Goal: Information Seeking & Learning: Learn about a topic

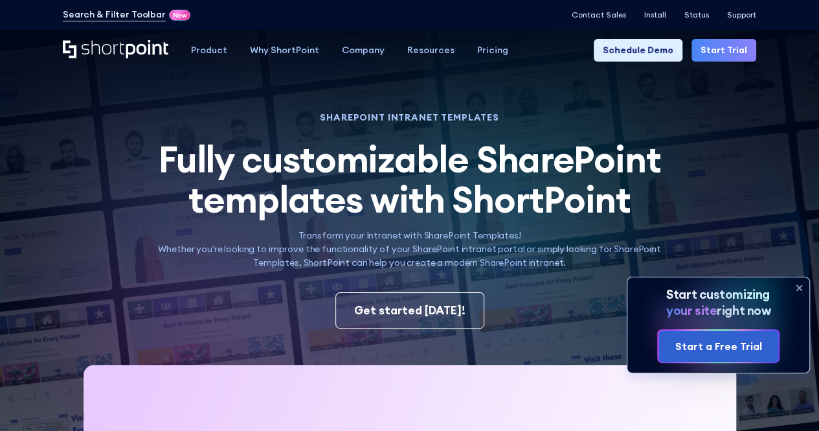
click at [797, 283] on icon at bounding box center [799, 287] width 21 height 21
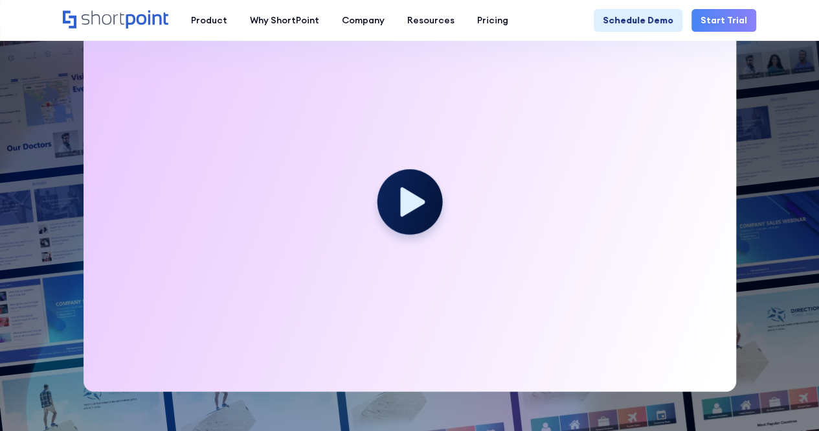
scroll to position [389, 0]
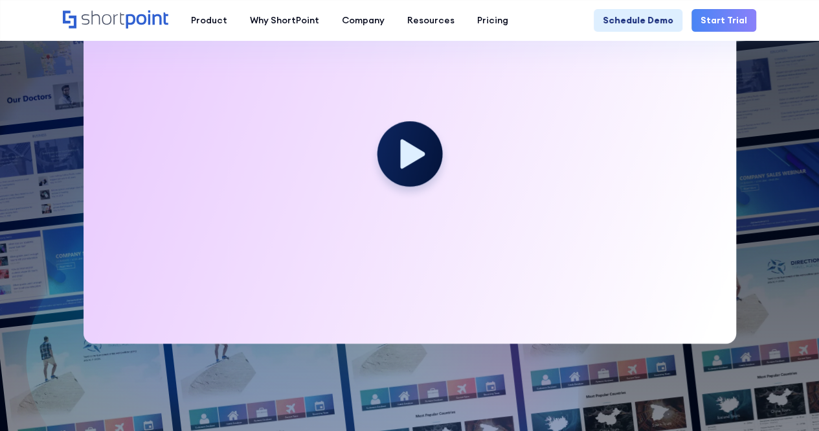
click at [407, 143] on icon at bounding box center [412, 153] width 25 height 29
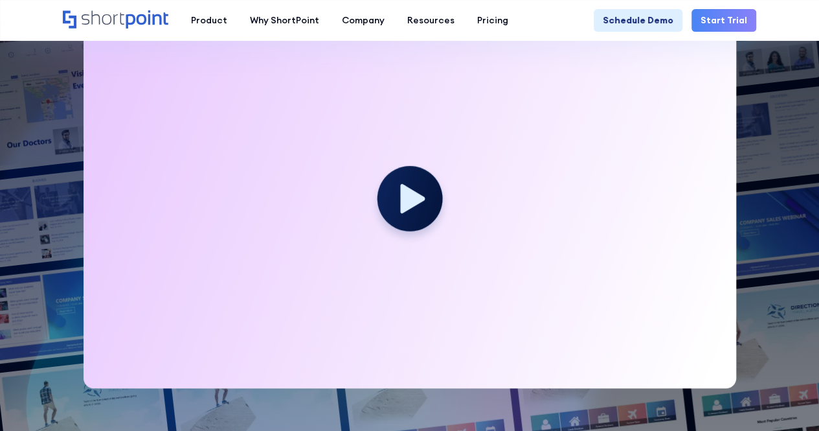
scroll to position [324, 0]
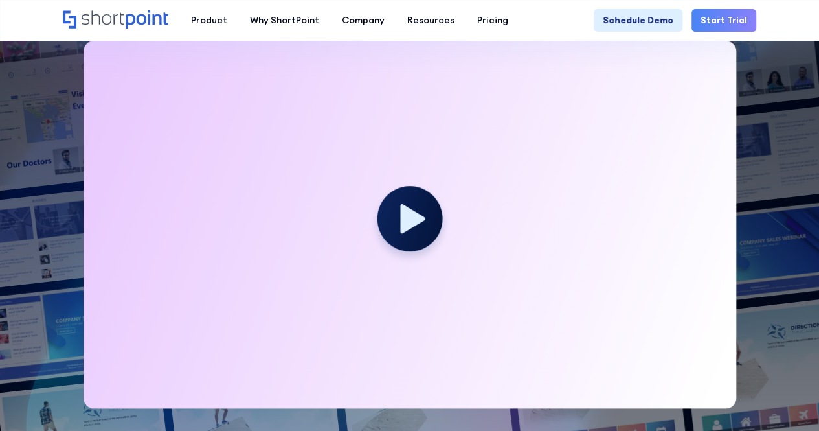
click at [411, 220] on icon at bounding box center [412, 218] width 25 height 29
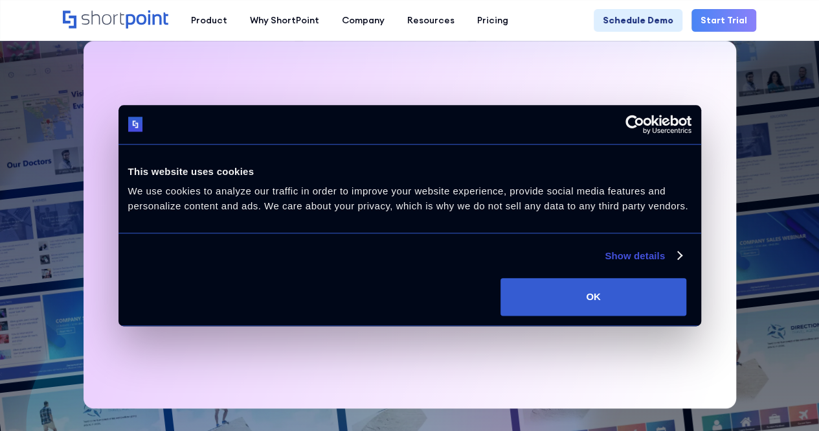
click at [499, 225] on div at bounding box center [410, 224] width 653 height 367
click at [413, 227] on circle at bounding box center [409, 218] width 65 height 65
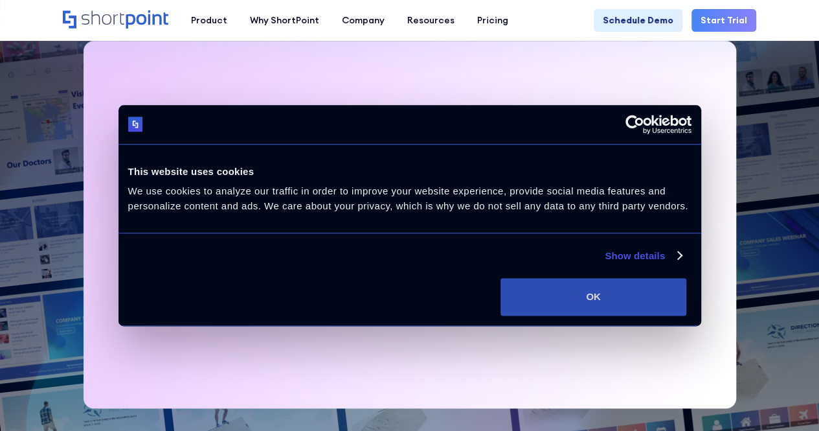
drag, startPoint x: 659, startPoint y: 327, endPoint x: 638, endPoint y: 314, distance: 24.4
click at [659, 315] on button "OK" at bounding box center [594, 297] width 186 height 38
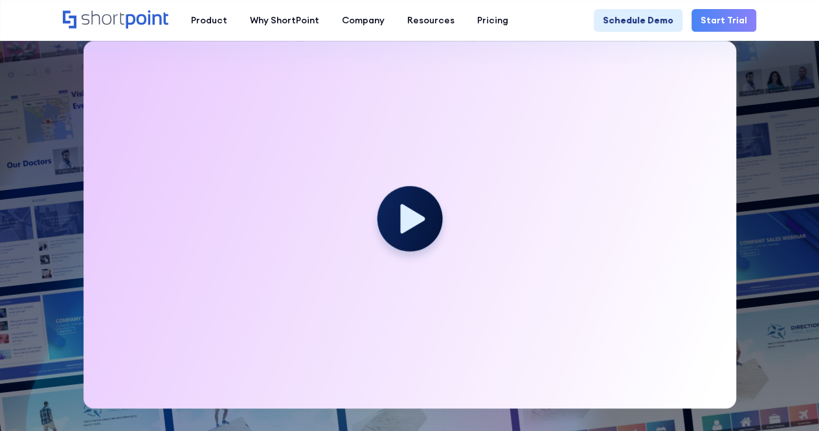
click at [381, 192] on icon at bounding box center [410, 224] width 80 height 80
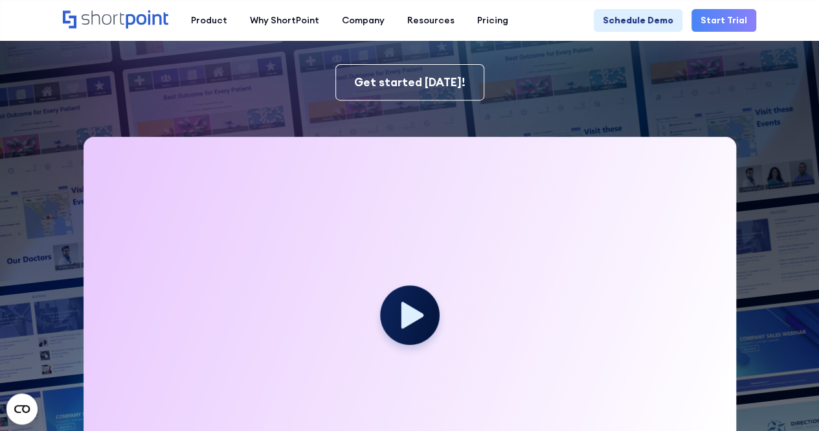
scroll to position [65, 0]
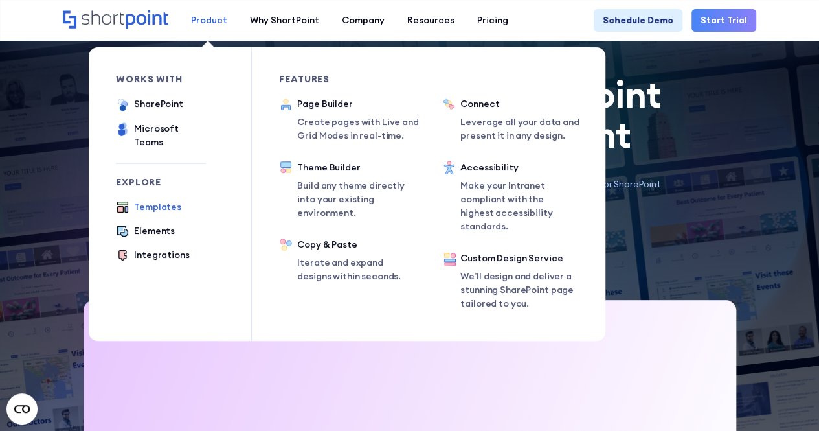
click at [205, 16] on div "Product" at bounding box center [209, 21] width 36 height 14
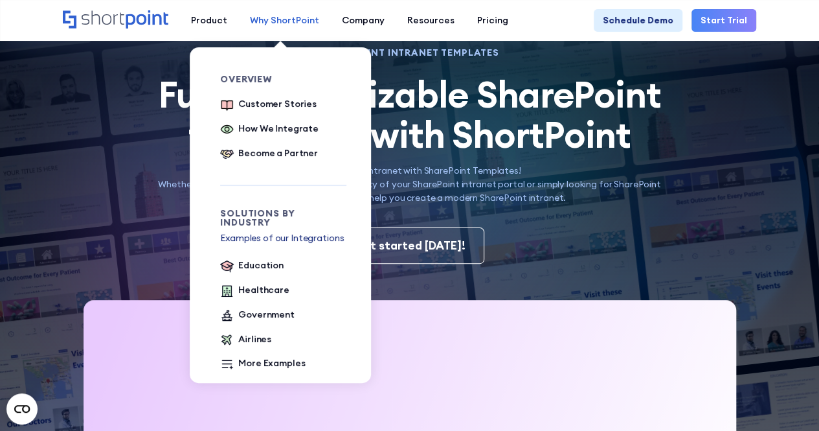
click at [262, 17] on div "Why ShortPoint" at bounding box center [284, 21] width 69 height 14
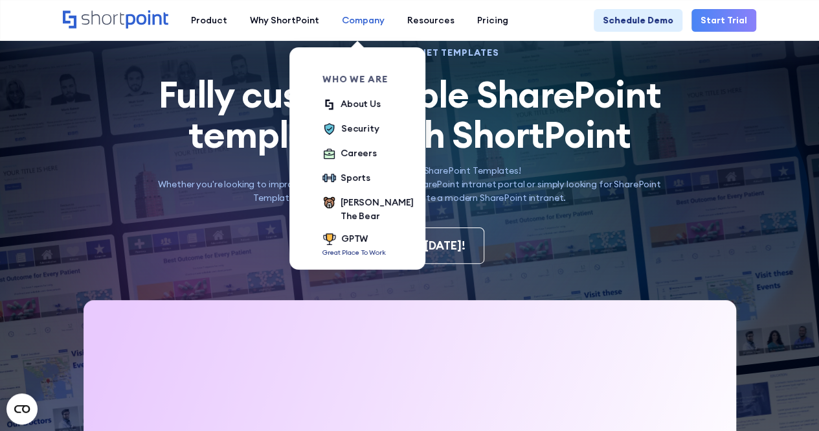
click at [355, 14] on div "Company" at bounding box center [363, 21] width 43 height 14
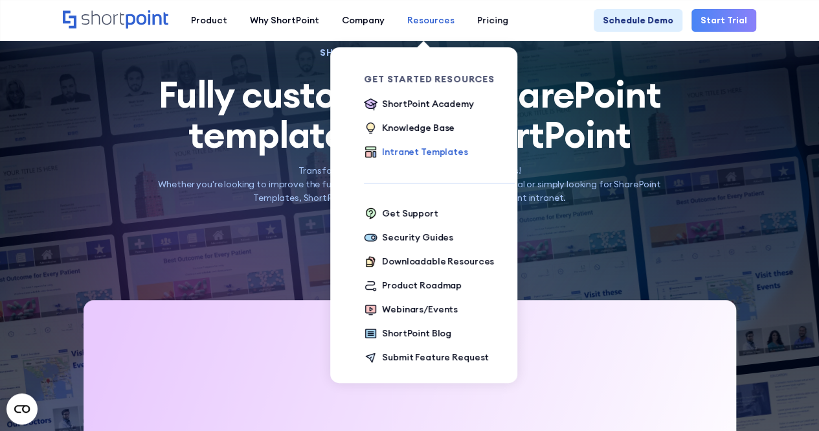
click at [455, 14] on link "Resources" at bounding box center [431, 20] width 70 height 23
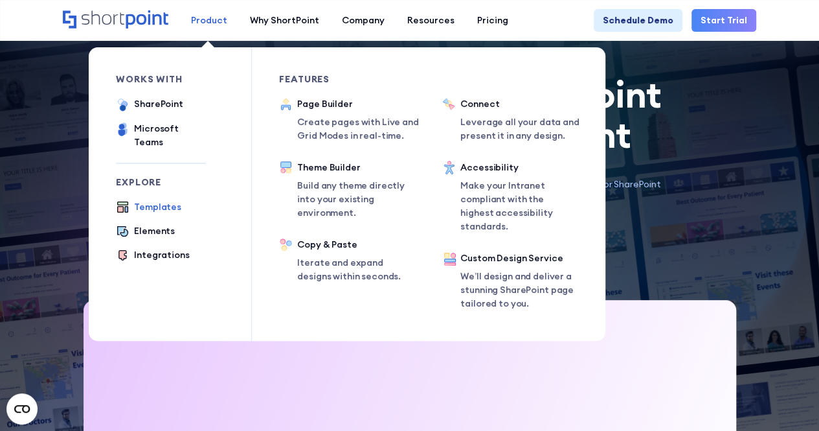
click at [210, 16] on div "Product" at bounding box center [209, 21] width 36 height 14
click at [173, 103] on div "SharePoint" at bounding box center [158, 104] width 49 height 14
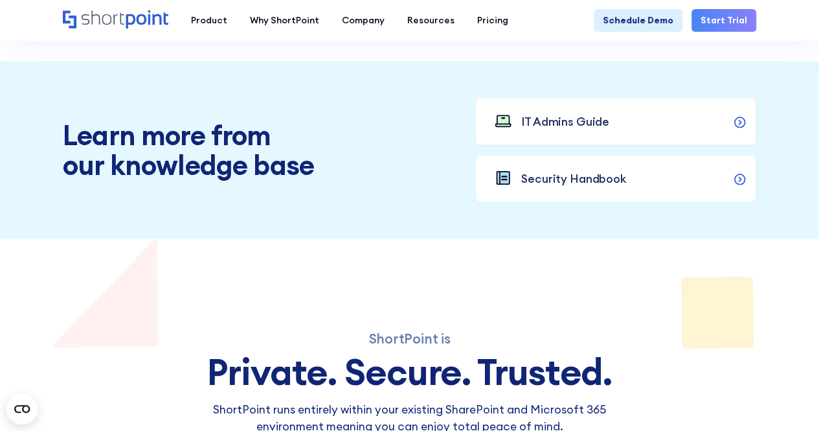
scroll to position [1230, 0]
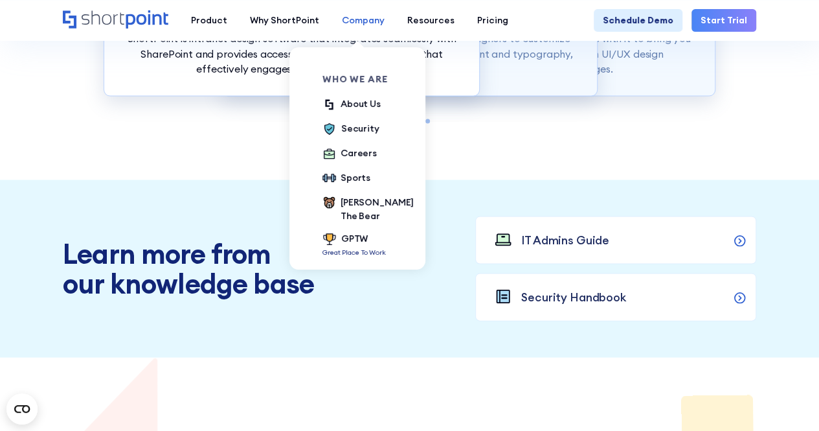
click at [351, 23] on div "Company" at bounding box center [363, 21] width 43 height 14
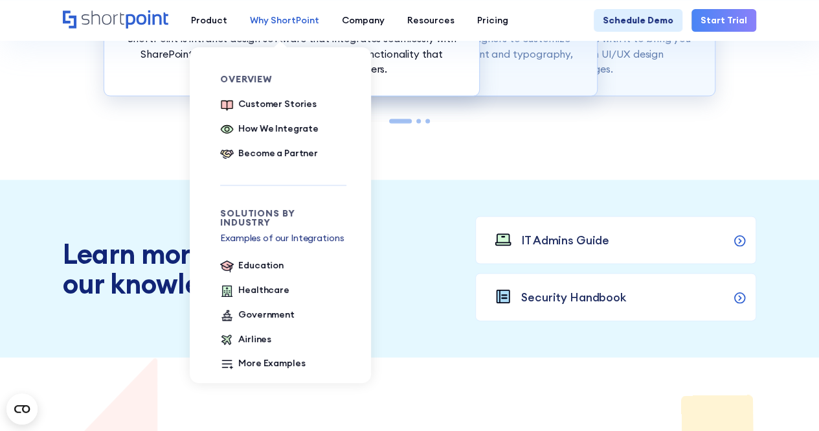
click at [302, 23] on div "Why ShortPoint" at bounding box center [284, 21] width 69 height 14
click at [270, 104] on div "Customer Stories" at bounding box center [277, 104] width 78 height 14
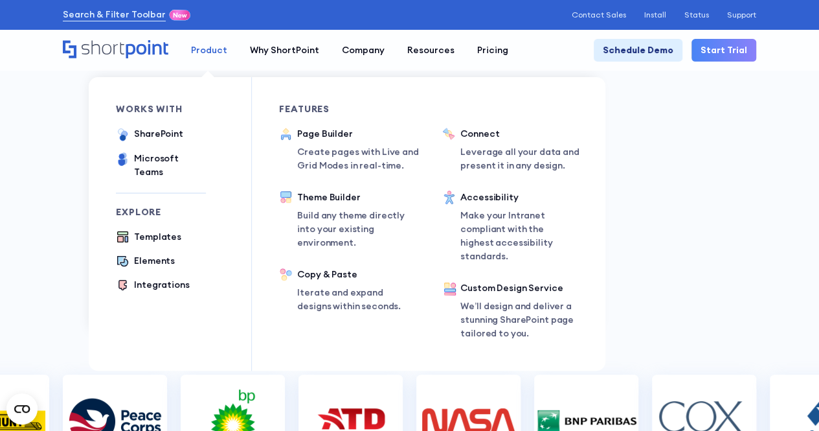
click at [212, 43] on div "Product" at bounding box center [209, 50] width 36 height 14
click at [148, 234] on ul "Templates Elements Integrations" at bounding box center [161, 261] width 90 height 63
click at [151, 230] on div "Templates" at bounding box center [157, 237] width 47 height 14
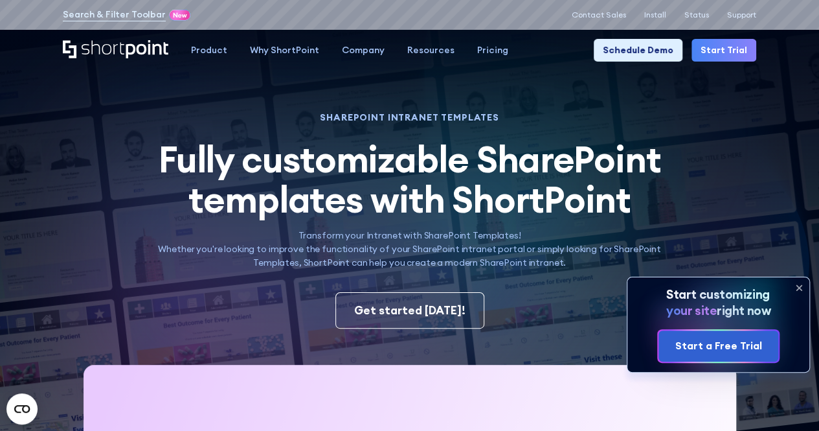
click at [799, 287] on icon at bounding box center [798, 287] width 5 height 5
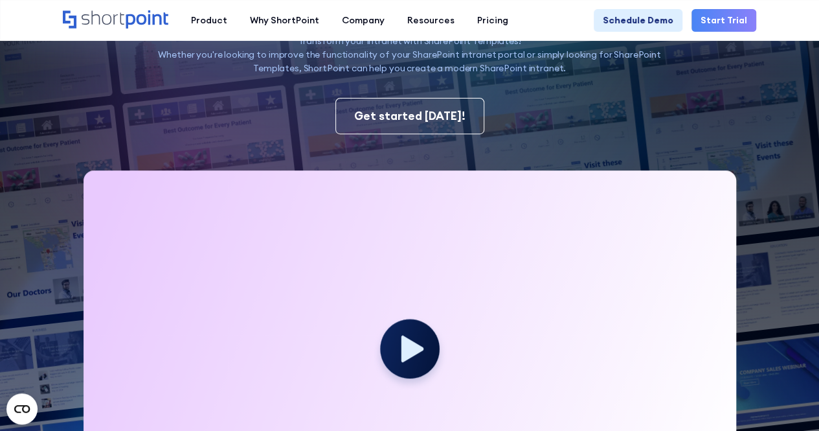
scroll to position [389, 0]
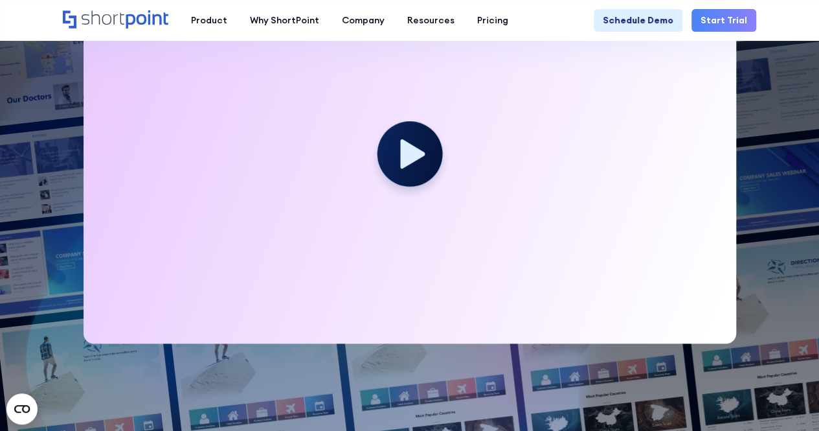
click at [405, 155] on icon at bounding box center [412, 153] width 25 height 29
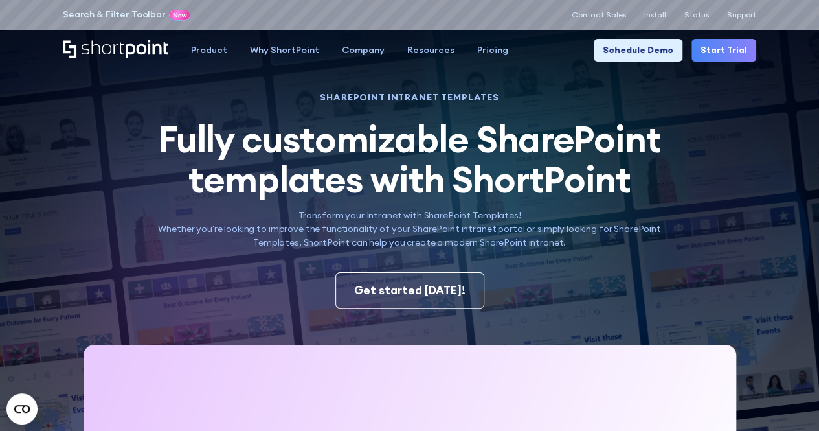
scroll to position [0, 0]
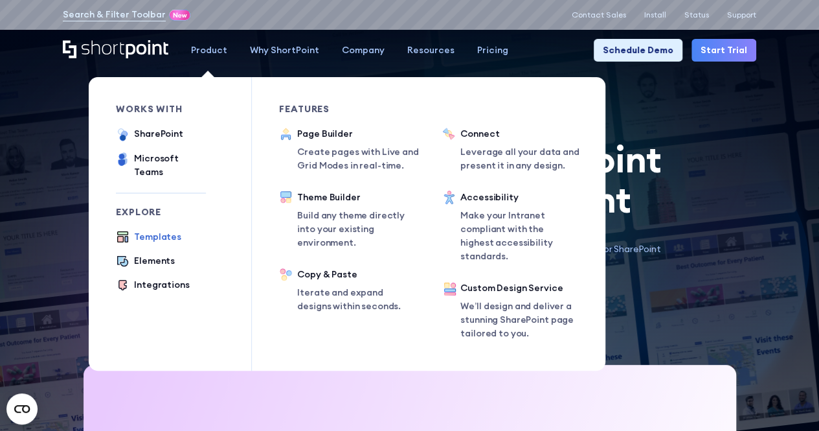
click at [132, 230] on link "Templates" at bounding box center [148, 237] width 65 height 15
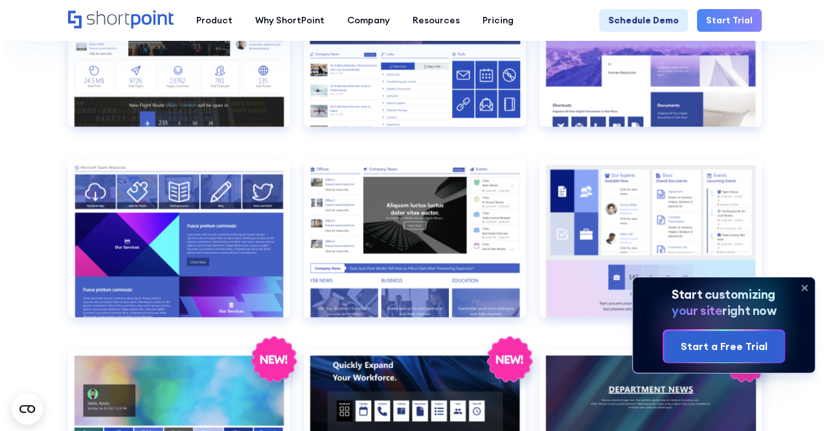
scroll to position [1425, 0]
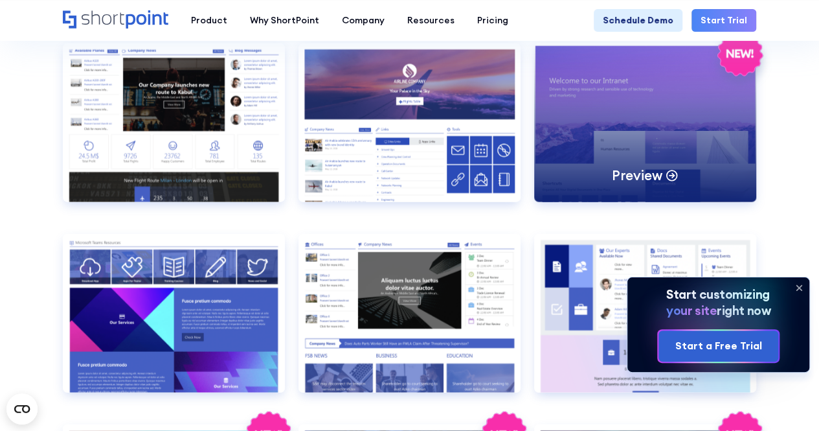
click at [662, 101] on div "Preview" at bounding box center [645, 122] width 222 height 159
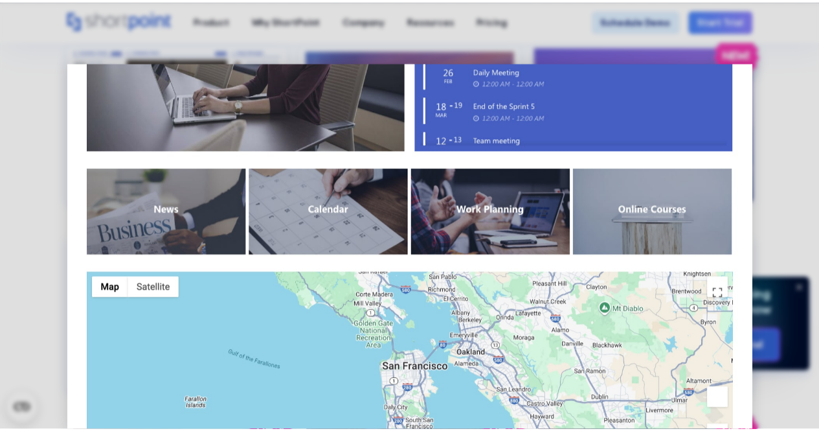
scroll to position [975, 0]
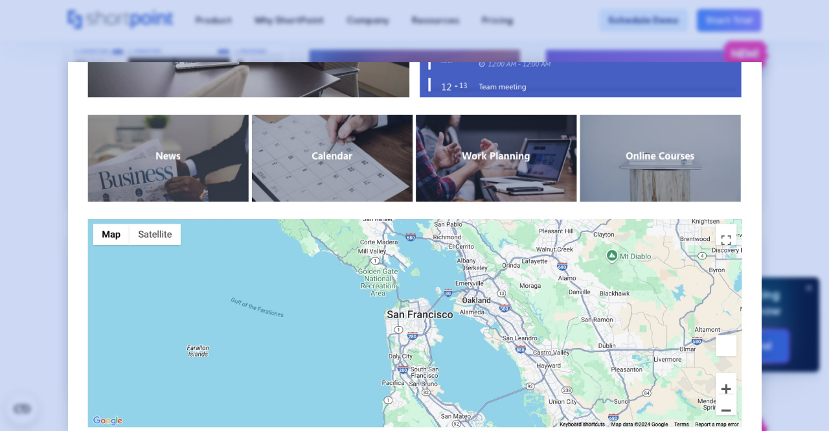
click at [813, 139] on div at bounding box center [414, 215] width 829 height 431
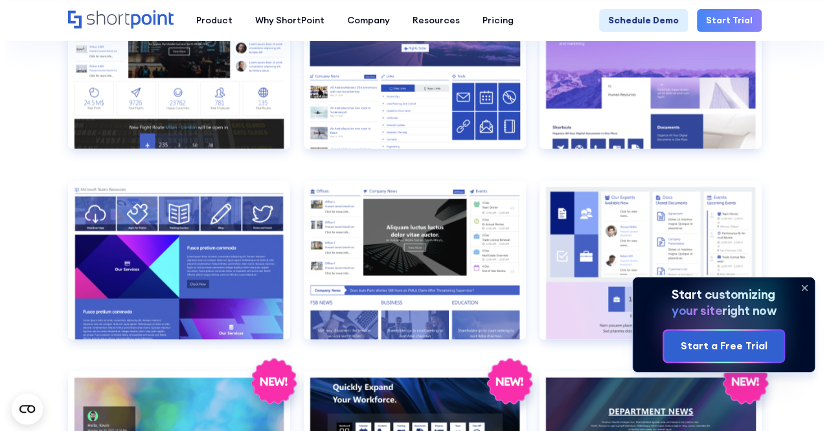
scroll to position [1684, 0]
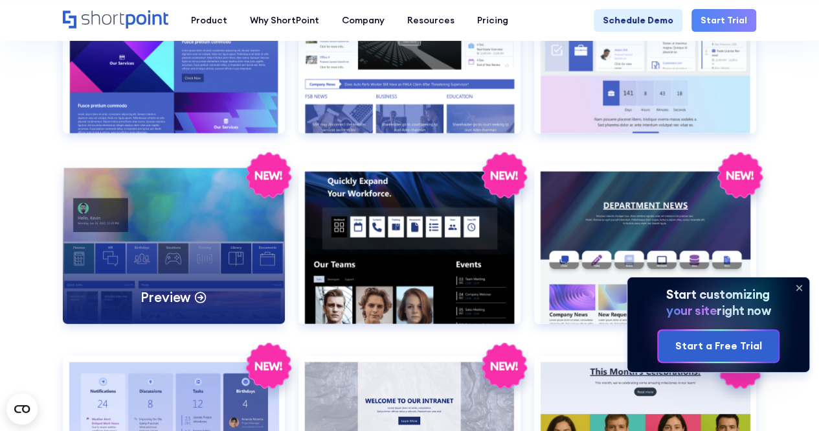
click at [132, 201] on div "Preview" at bounding box center [174, 244] width 222 height 159
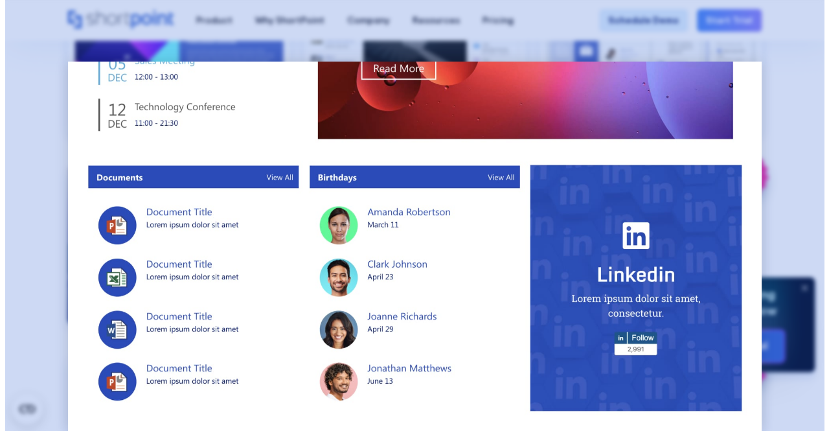
scroll to position [0, 0]
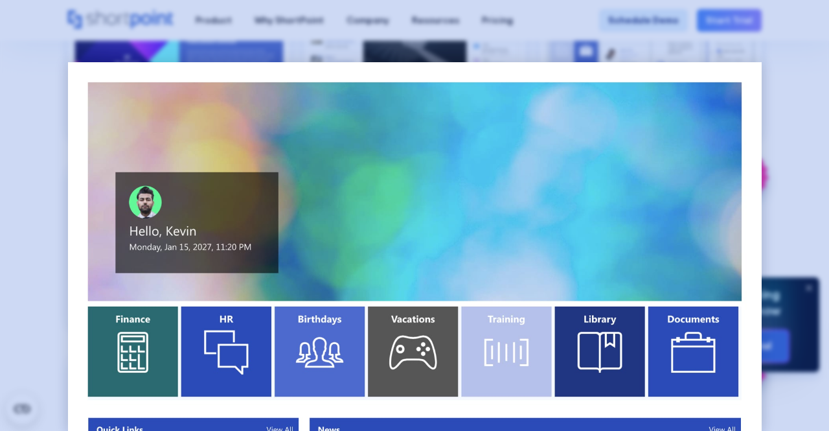
click at [792, 99] on div at bounding box center [414, 215] width 829 height 431
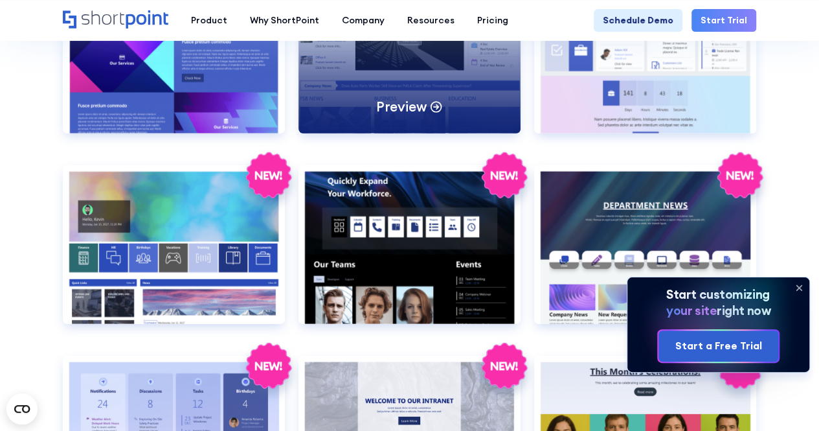
click at [387, 109] on p "Preview" at bounding box center [401, 106] width 51 height 17
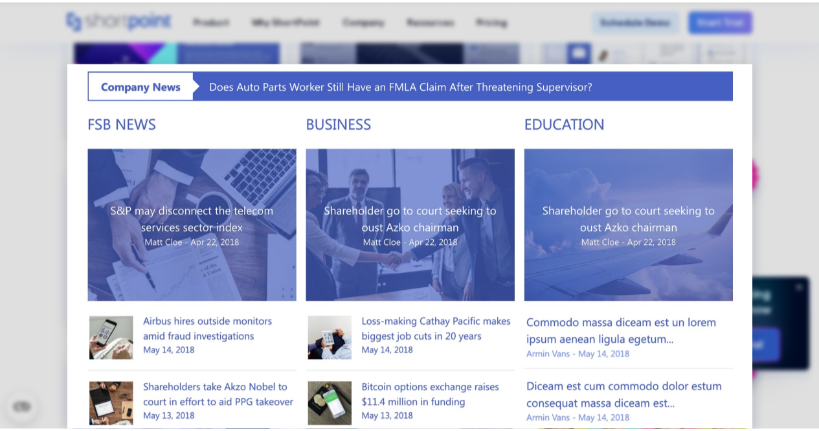
scroll to position [324, 0]
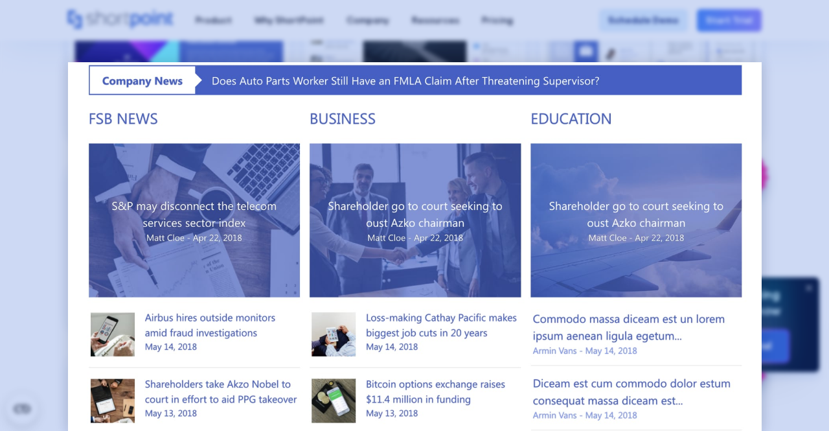
click at [798, 144] on div at bounding box center [414, 215] width 829 height 431
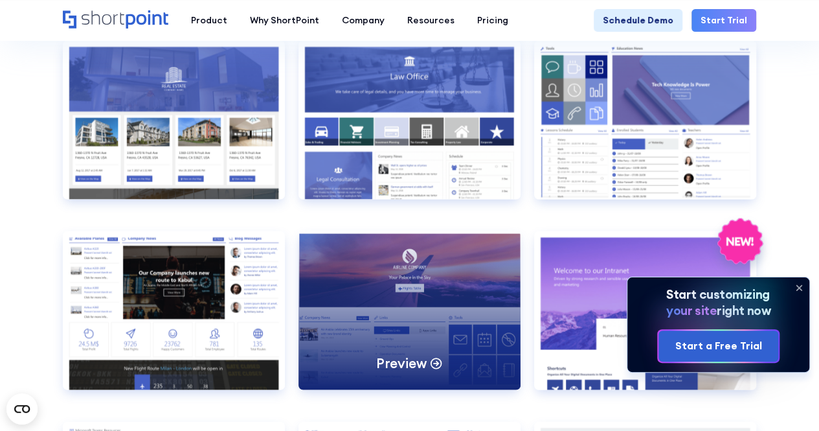
scroll to position [1295, 0]
